Goal: Find specific page/section: Find specific page/section

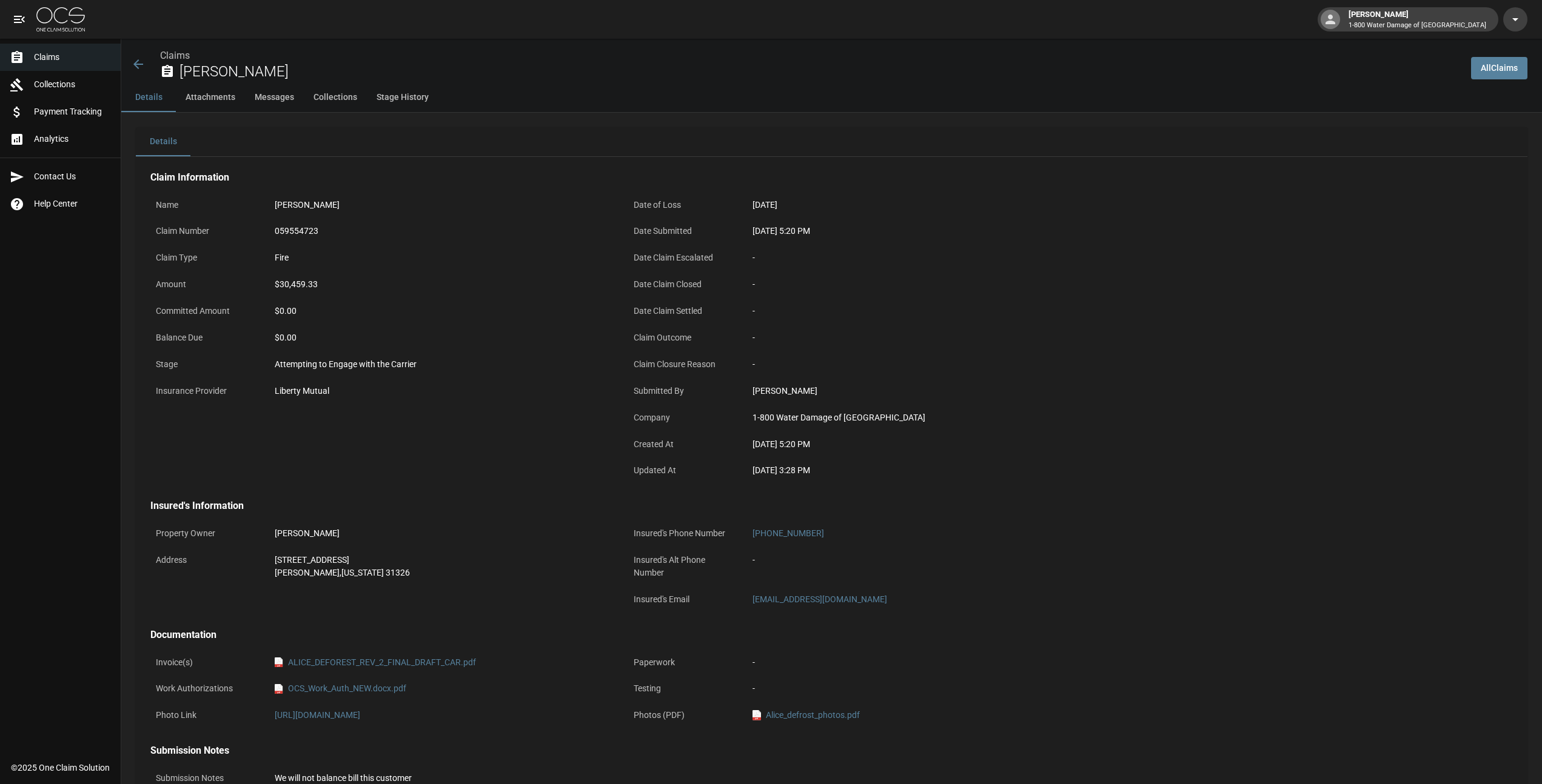
click at [41, 16] on img at bounding box center [60, 19] width 49 height 24
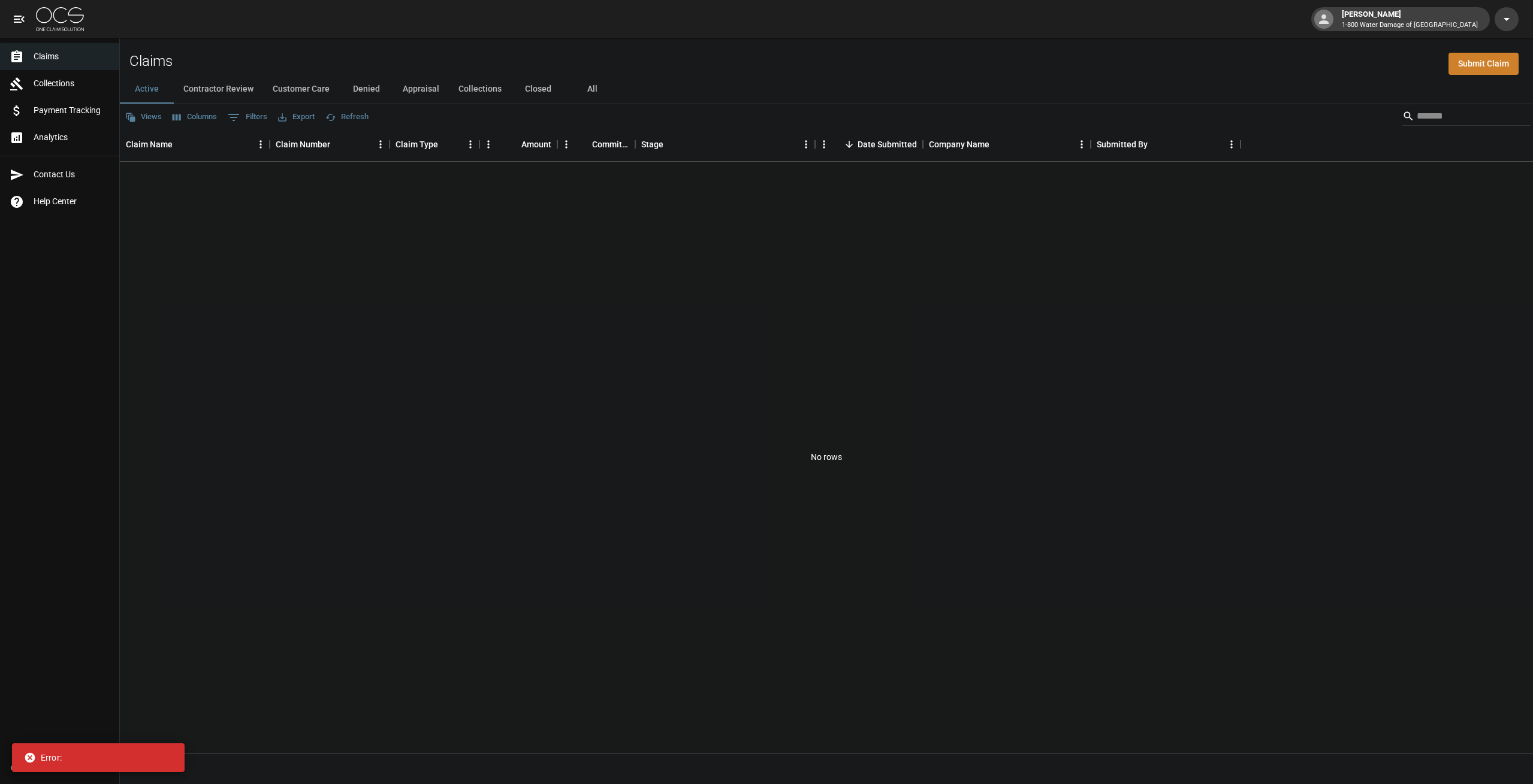
click at [53, 22] on img at bounding box center [60, 19] width 48 height 24
click at [592, 91] on button "All" at bounding box center [592, 89] width 54 height 29
click at [148, 91] on button "Active" at bounding box center [147, 89] width 54 height 29
click at [1393, 16] on div "[PERSON_NAME] 1-800 Water Damage of [GEOGRAPHIC_DATA]" at bounding box center [1409, 19] width 146 height 22
click at [1514, 20] on button "button" at bounding box center [1506, 19] width 24 height 24
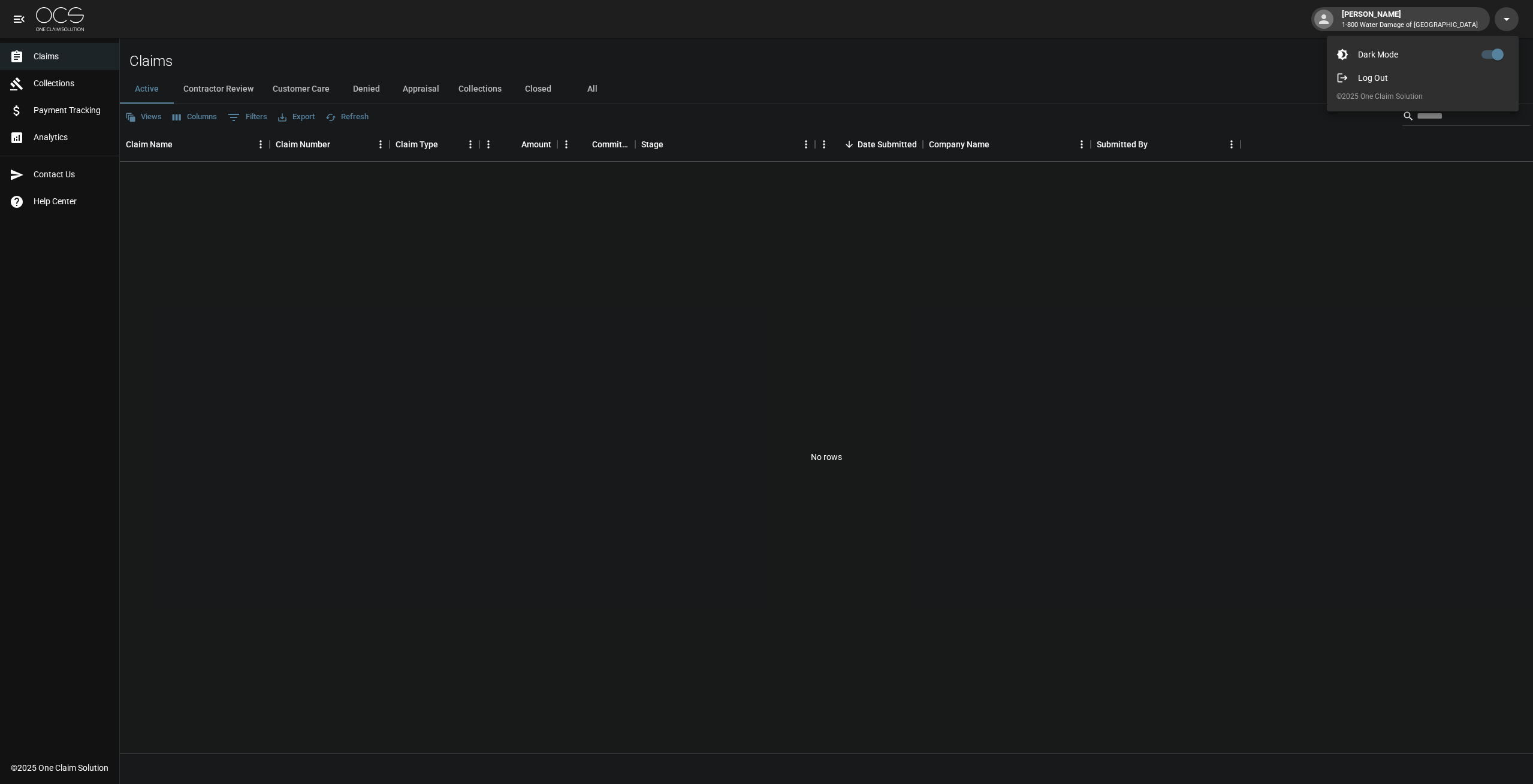
click at [1152, 44] on div at bounding box center [766, 392] width 1533 height 784
